Goal: Browse casually

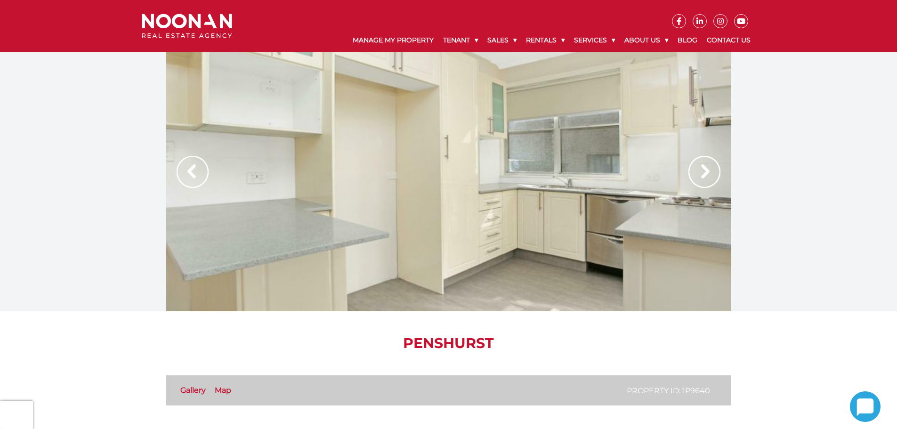
click at [703, 174] on img at bounding box center [704, 172] width 32 height 32
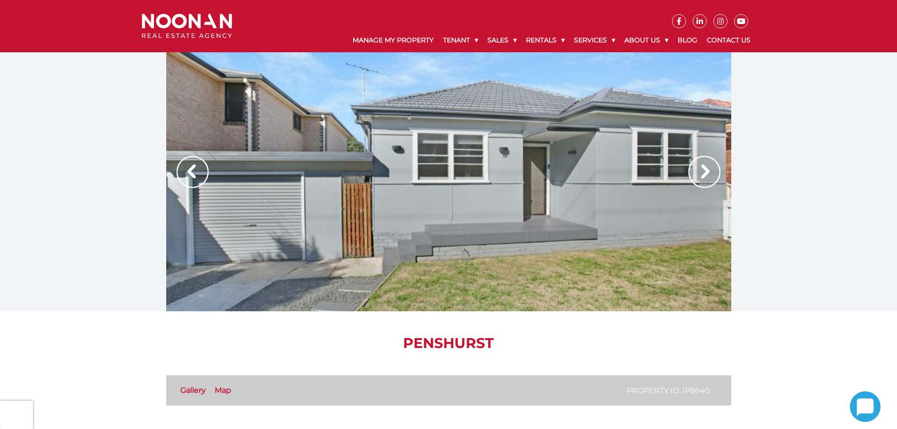
click at [703, 174] on img at bounding box center [704, 172] width 32 height 32
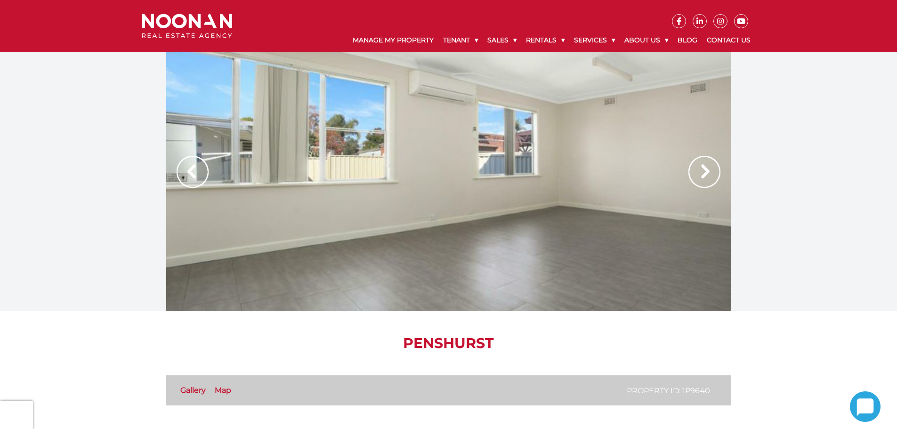
click at [703, 174] on img at bounding box center [704, 172] width 32 height 32
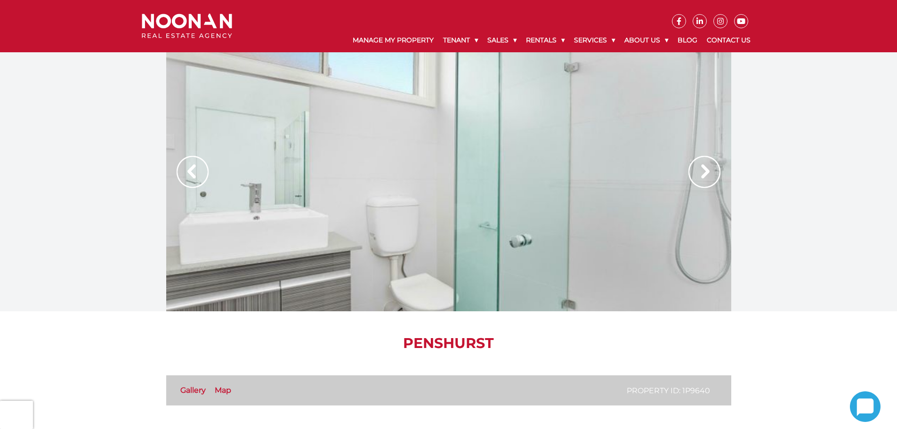
click at [703, 174] on img at bounding box center [704, 172] width 32 height 32
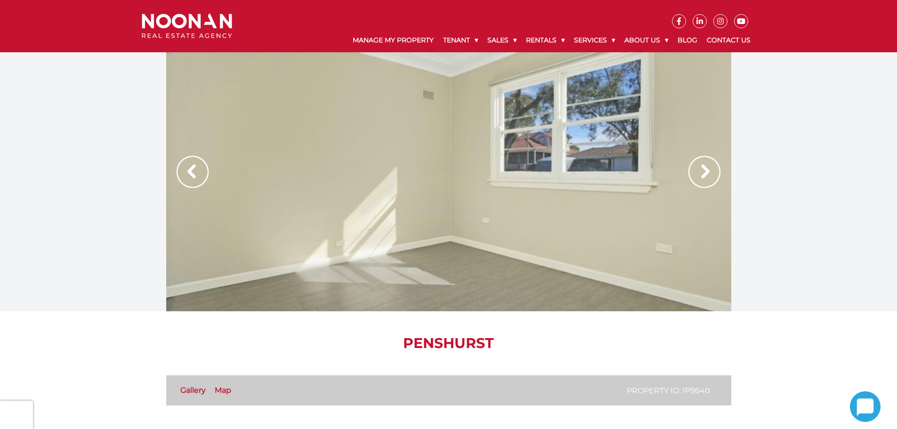
click at [703, 174] on img at bounding box center [704, 172] width 32 height 32
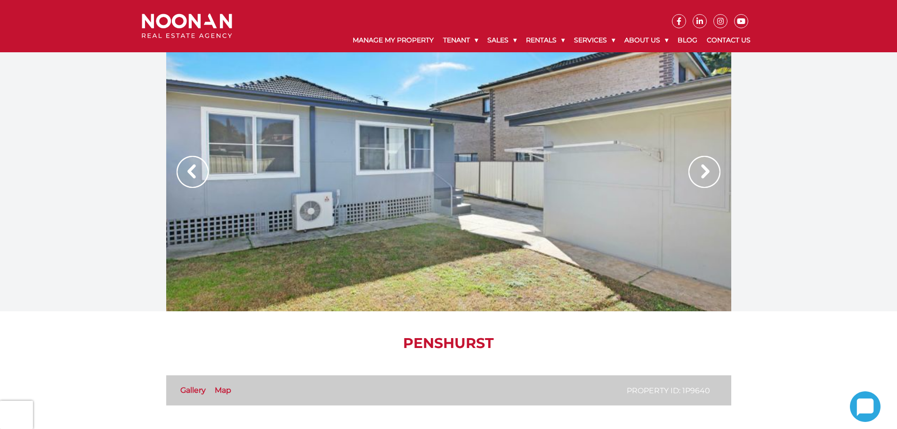
click at [703, 174] on img at bounding box center [704, 172] width 32 height 32
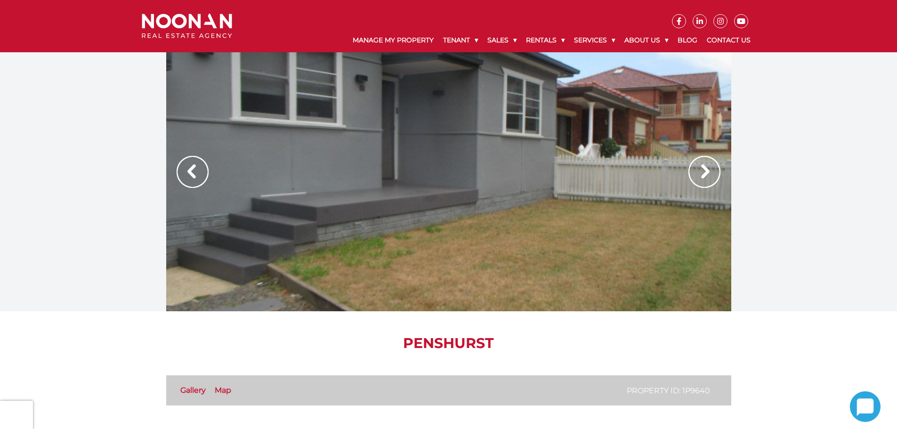
click at [703, 174] on img at bounding box center [704, 172] width 32 height 32
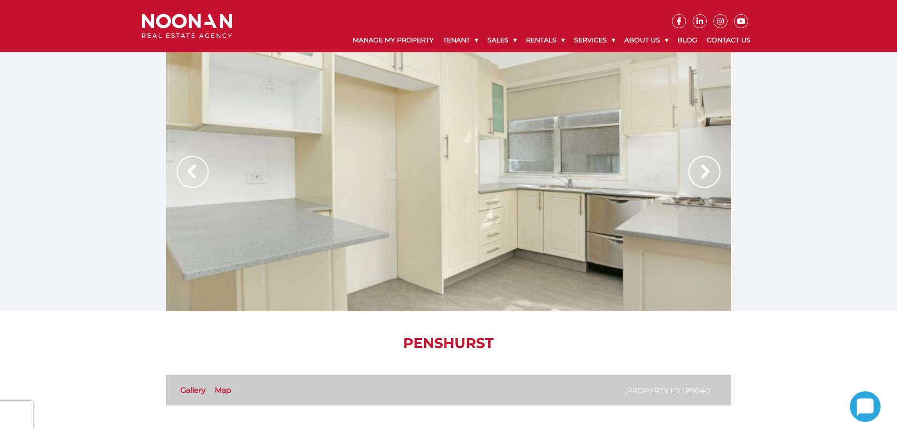
click at [703, 174] on img at bounding box center [704, 172] width 32 height 32
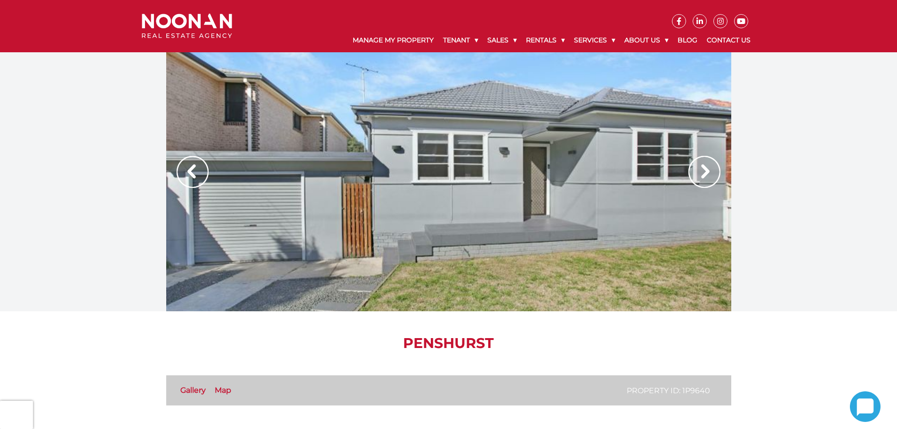
click at [703, 174] on img at bounding box center [704, 172] width 32 height 32
